Goal: Transaction & Acquisition: Purchase product/service

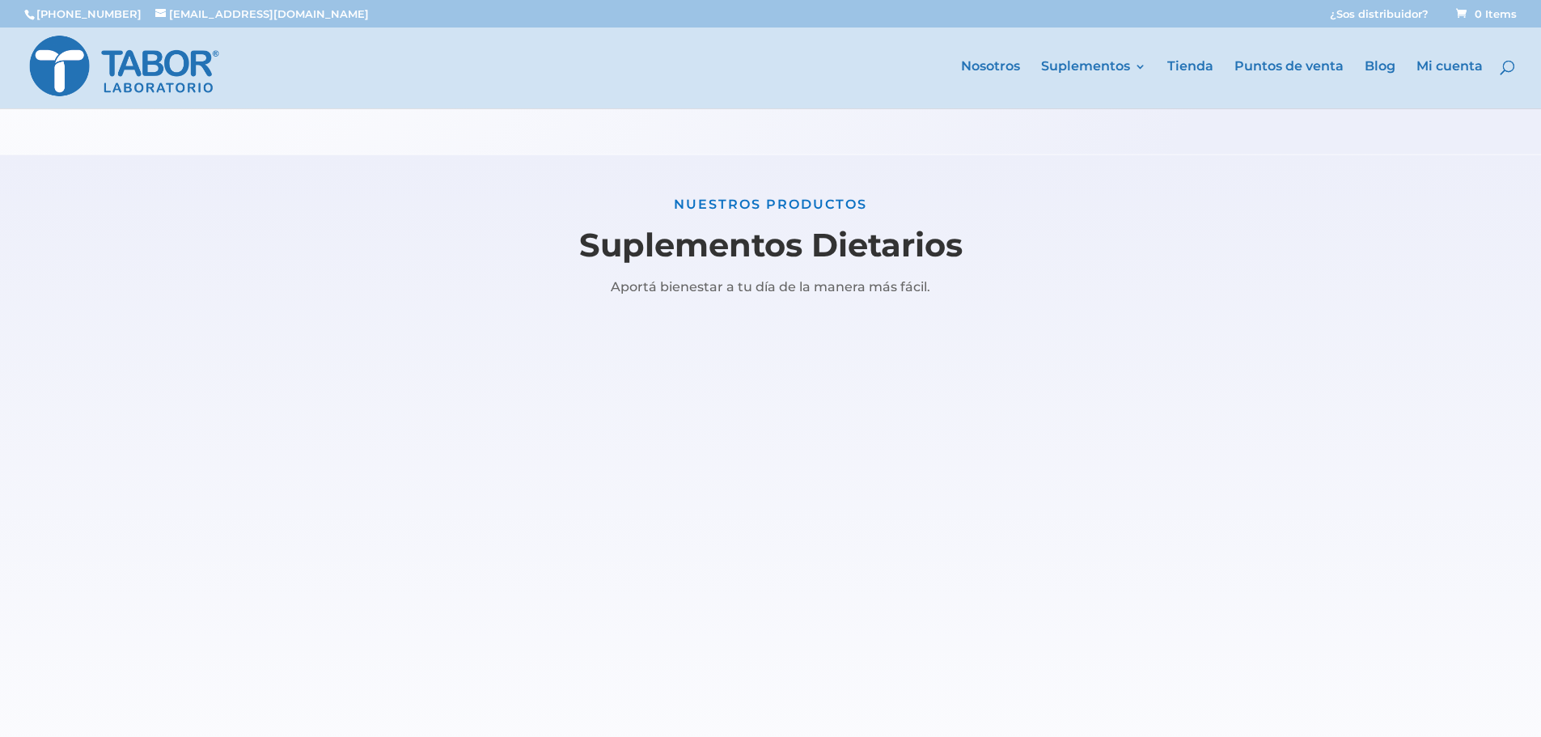
scroll to position [1537, 0]
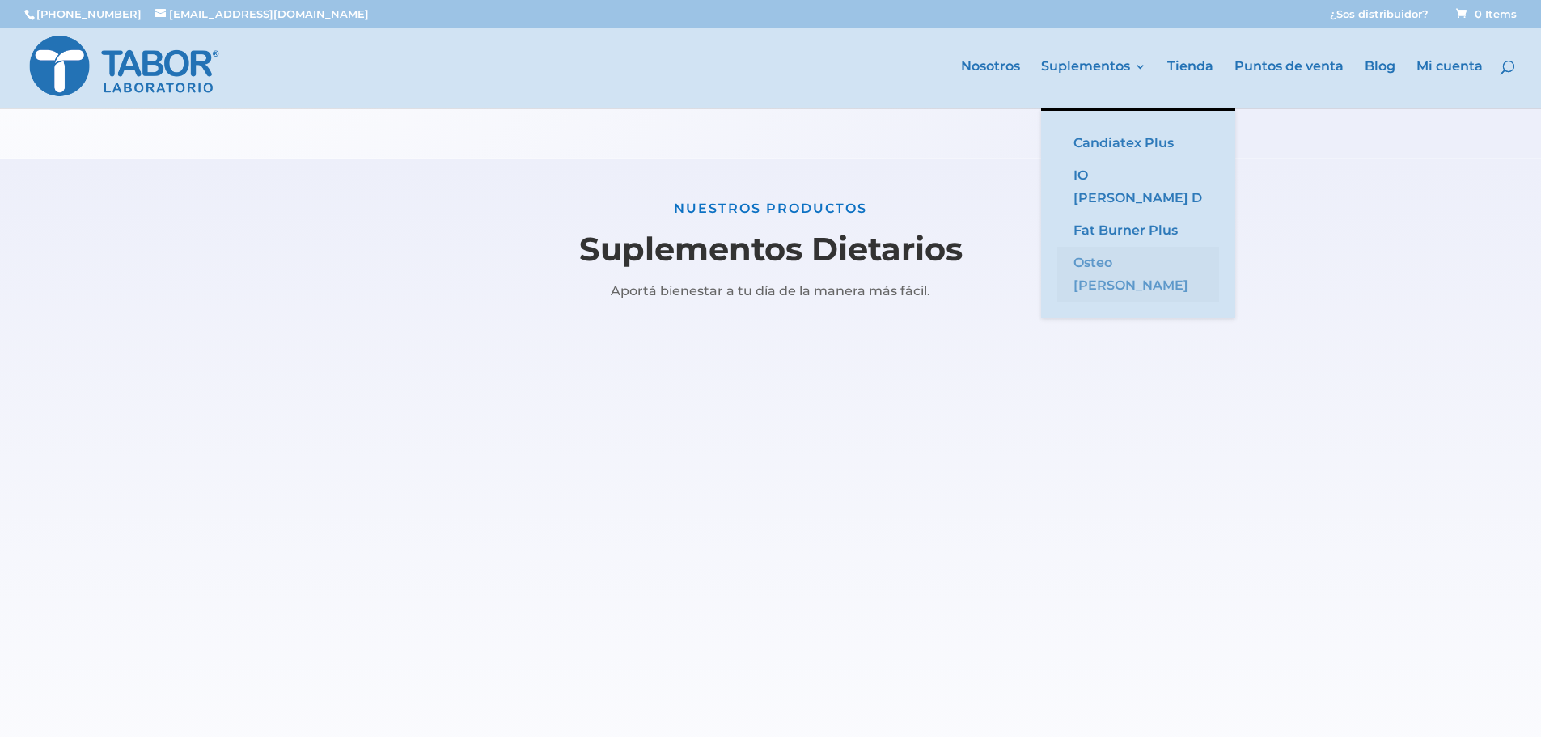
click at [1109, 247] on link "Osteo [PERSON_NAME]" at bounding box center [1138, 274] width 162 height 55
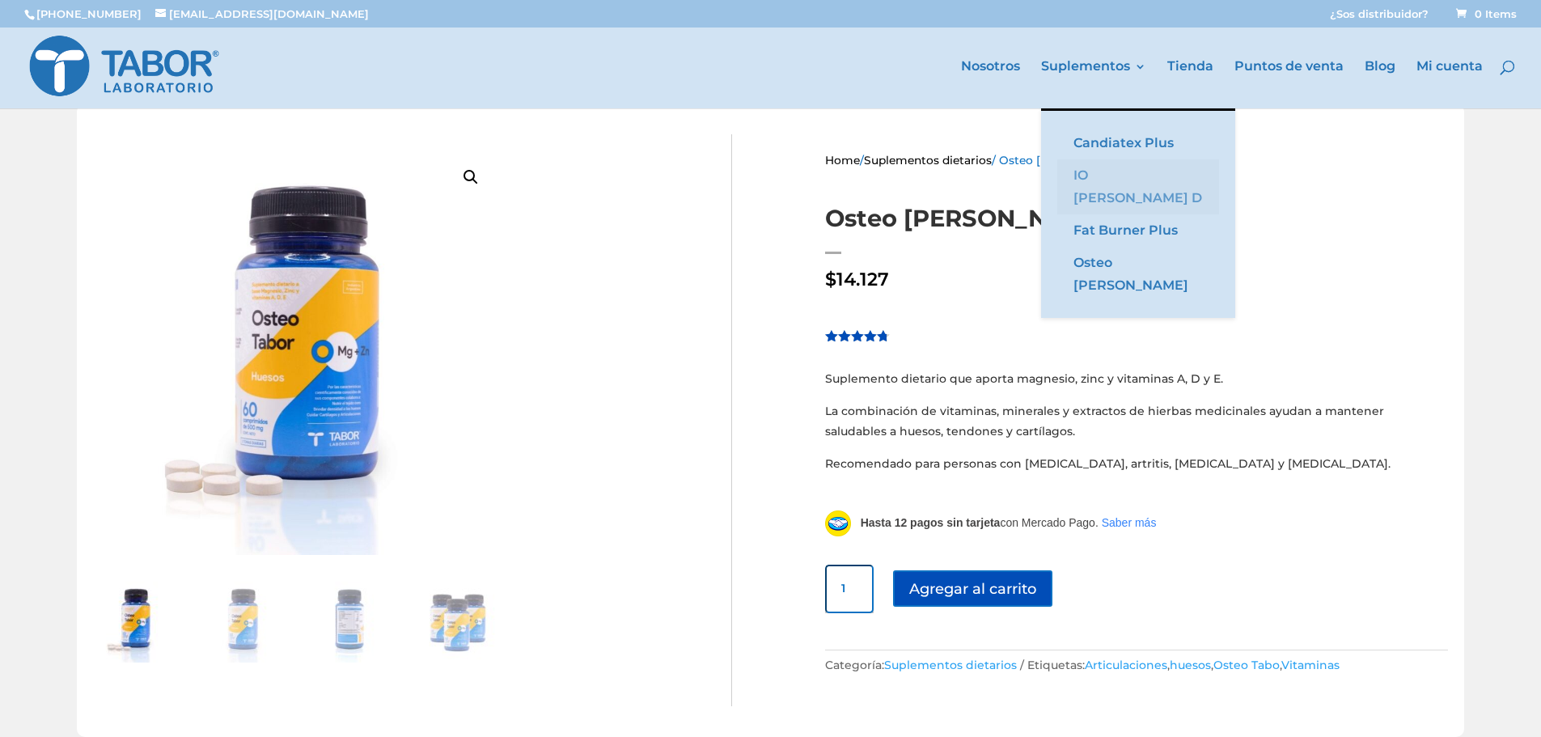
click at [1116, 178] on link "IO [PERSON_NAME] D" at bounding box center [1138, 186] width 162 height 55
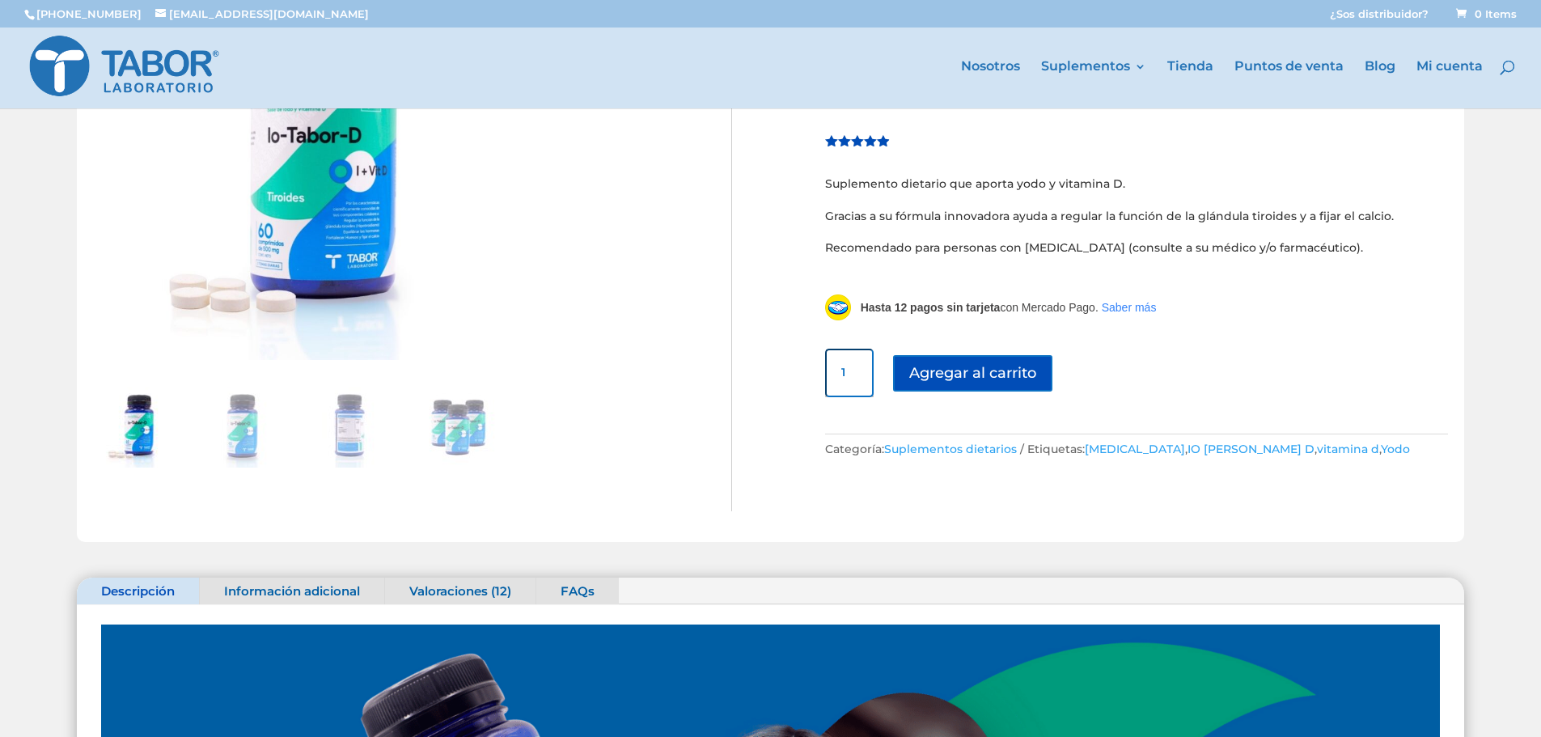
scroll to position [162, 0]
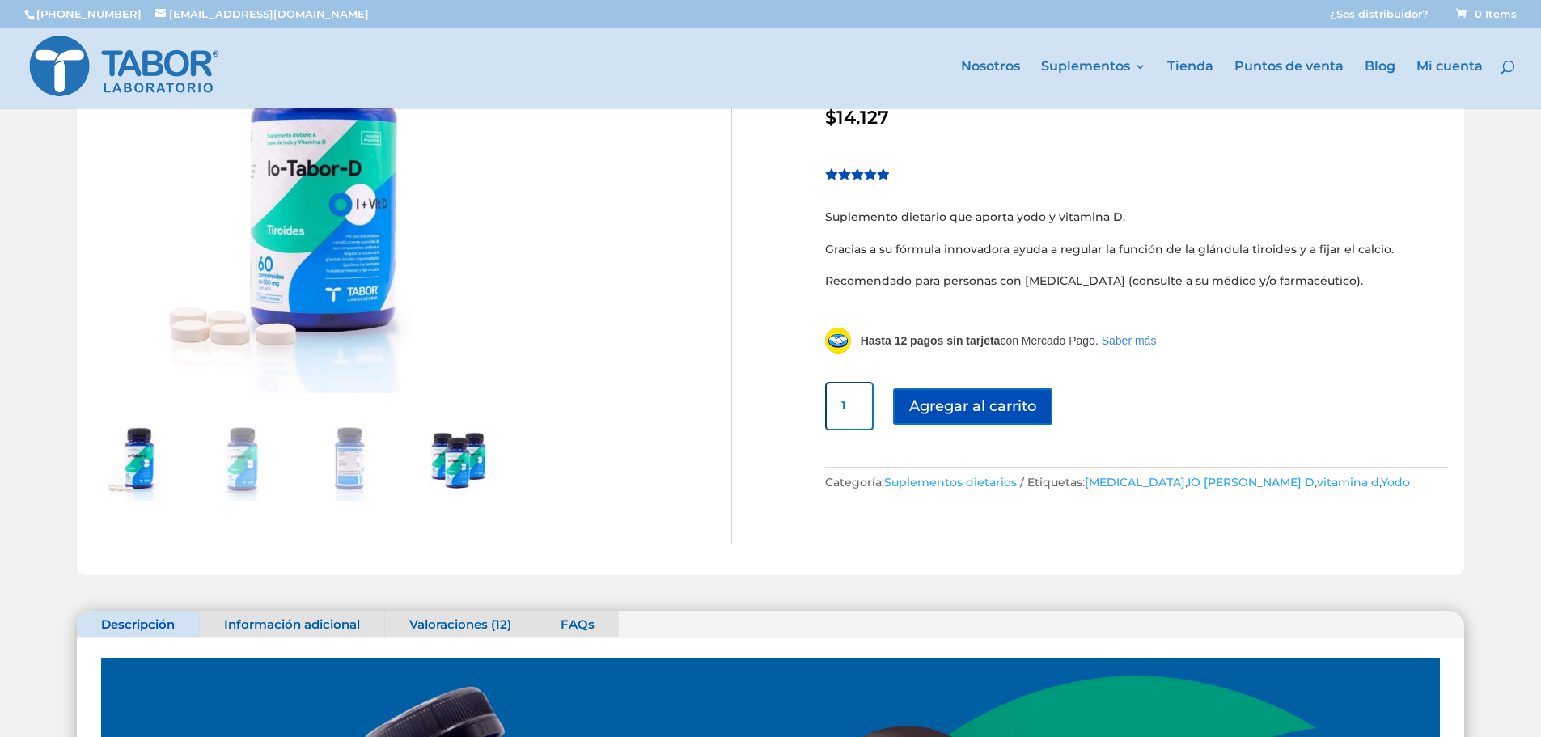
click at [472, 451] on img at bounding box center [457, 460] width 81 height 81
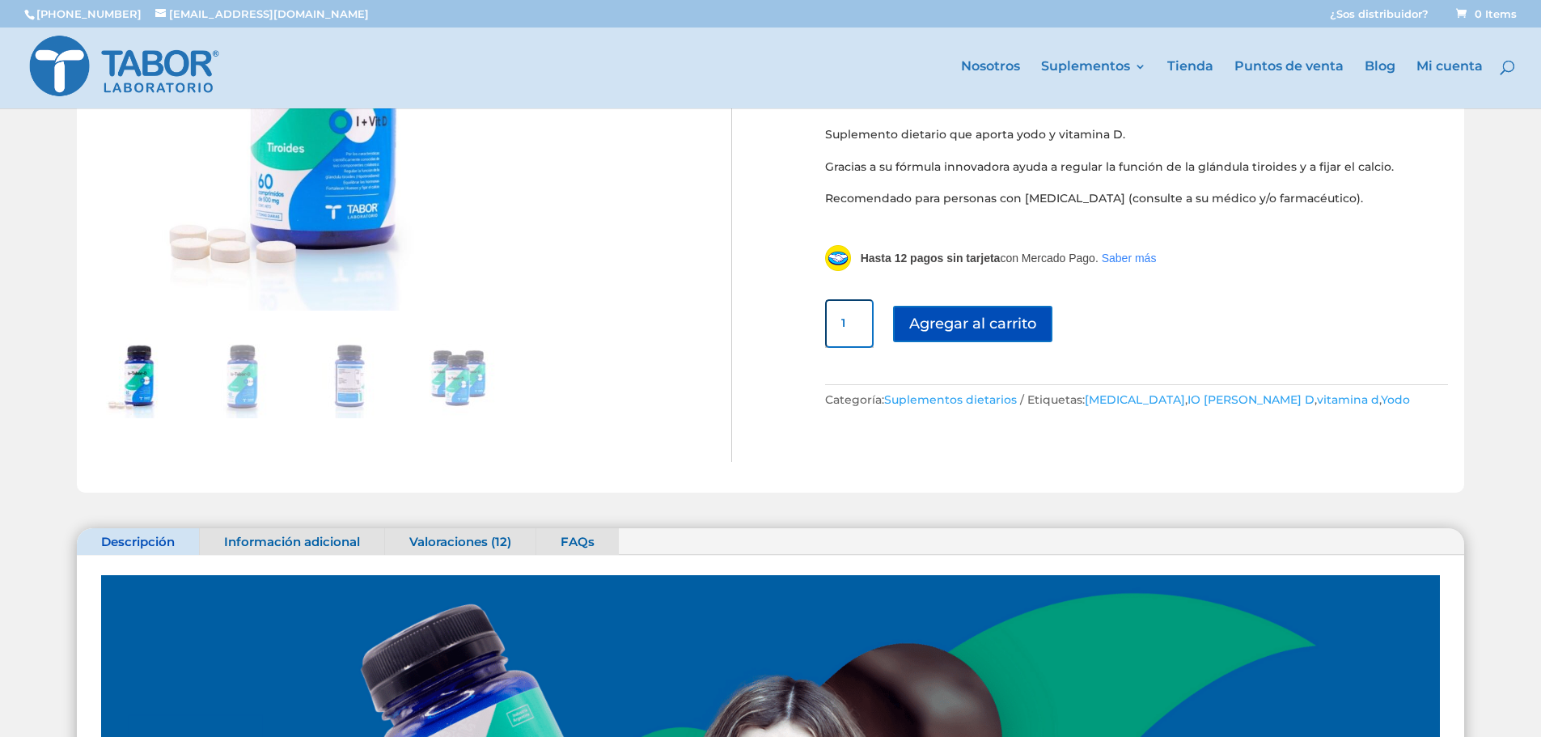
scroll to position [243, 0]
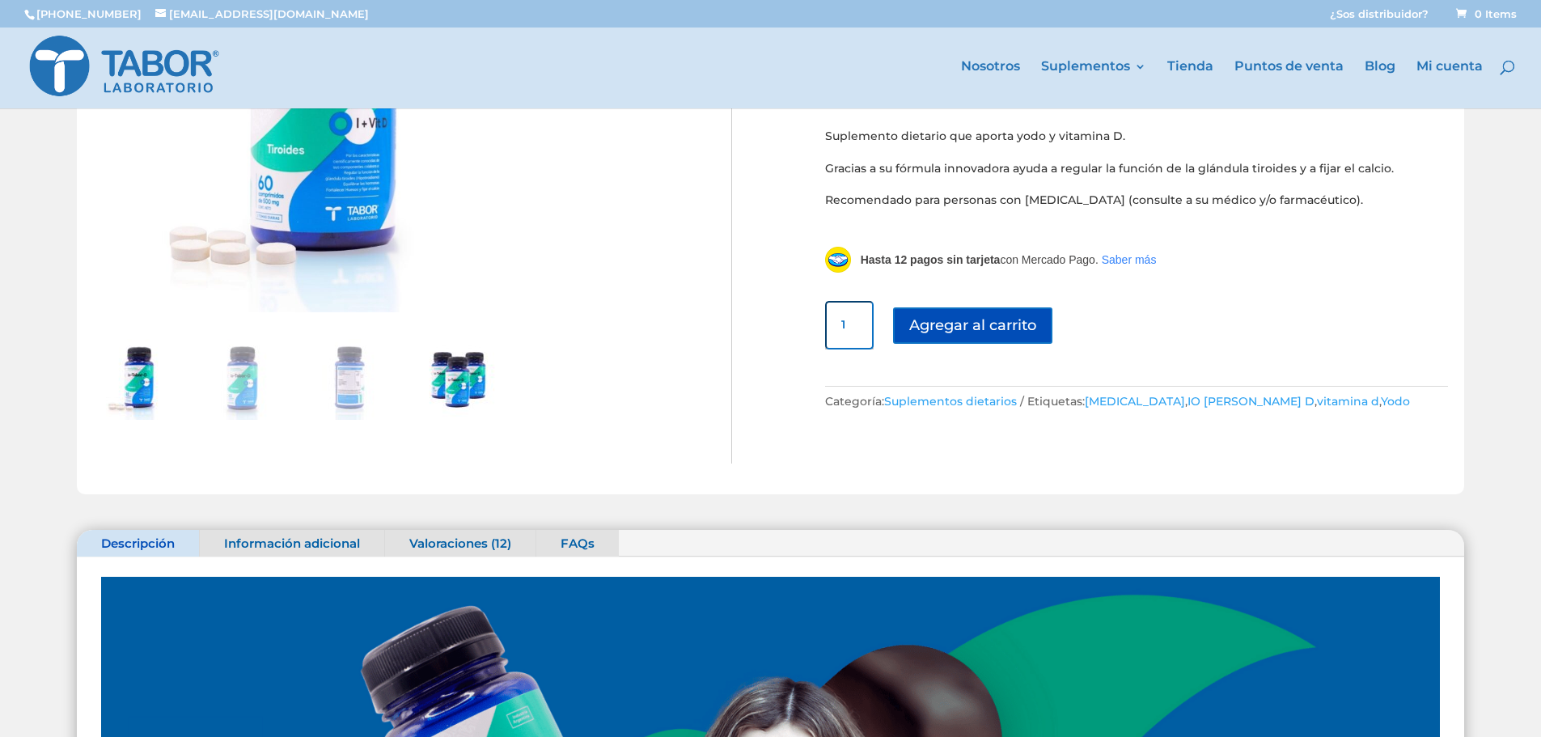
click at [437, 388] on img at bounding box center [457, 379] width 81 height 81
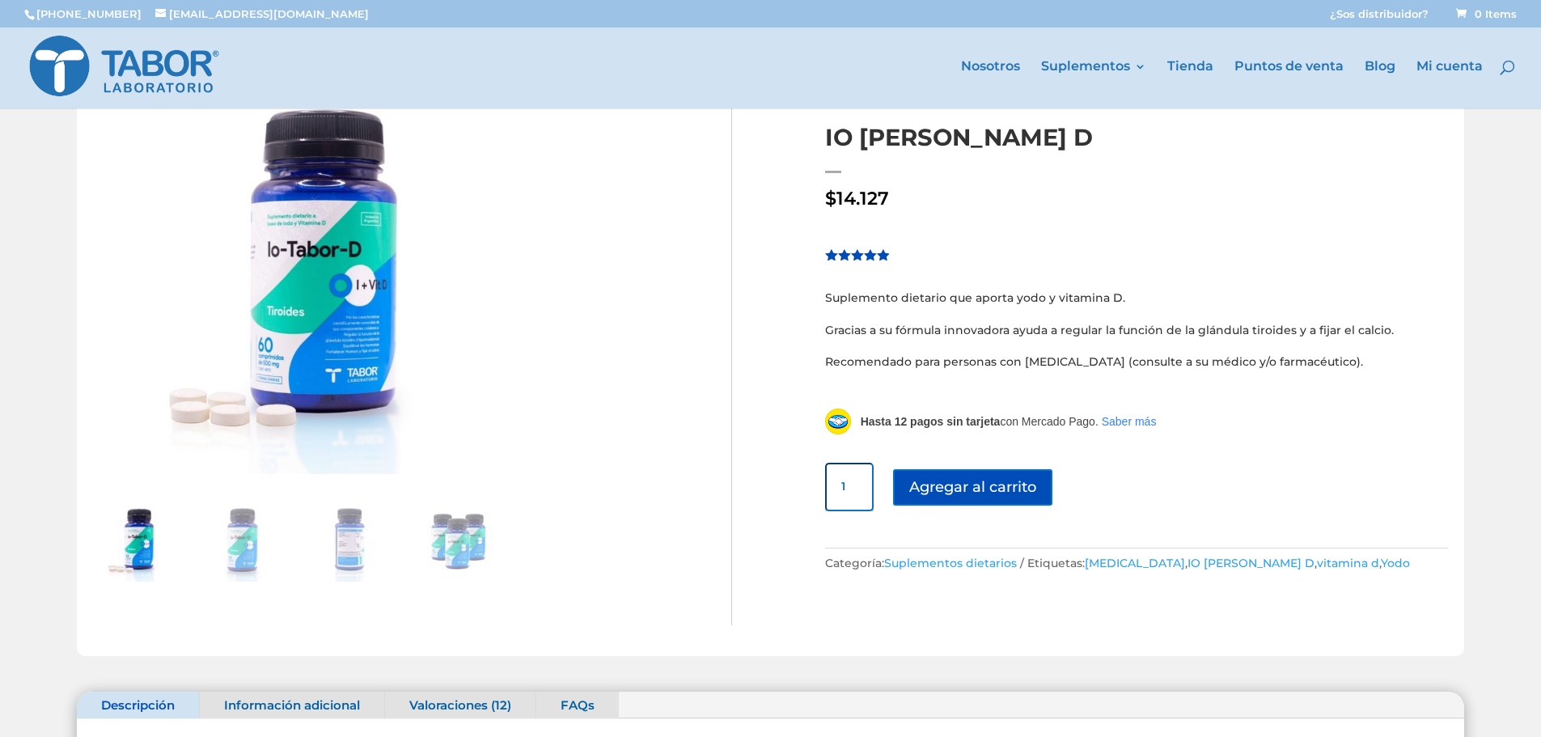
scroll to position [0, 0]
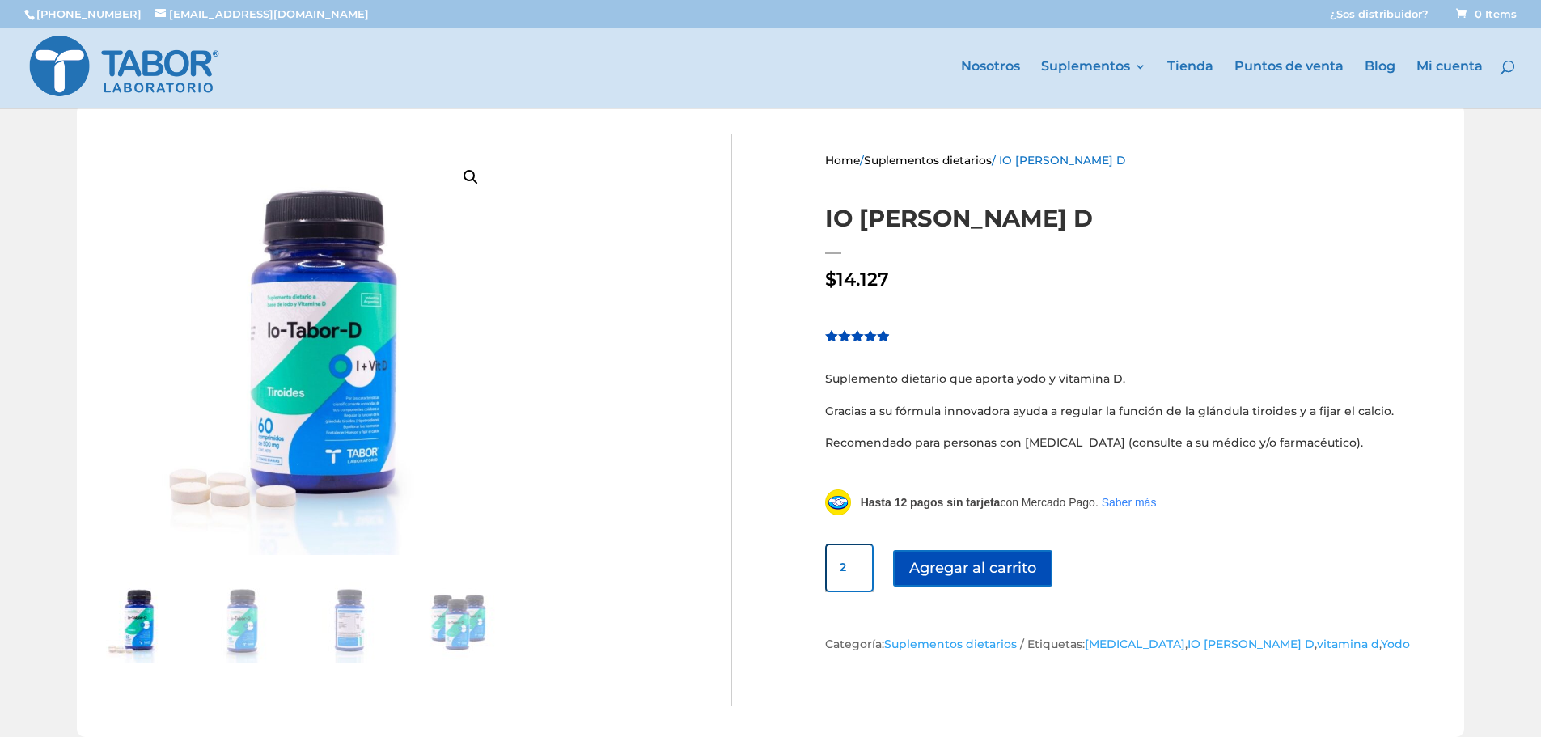
click at [851, 560] on input "2" at bounding box center [849, 568] width 49 height 49
type input "3"
click at [851, 560] on input "3" at bounding box center [849, 568] width 49 height 49
click at [1010, 565] on button "Agregar al carrito" at bounding box center [980, 568] width 174 height 36
